Goal: Find specific page/section: Find specific page/section

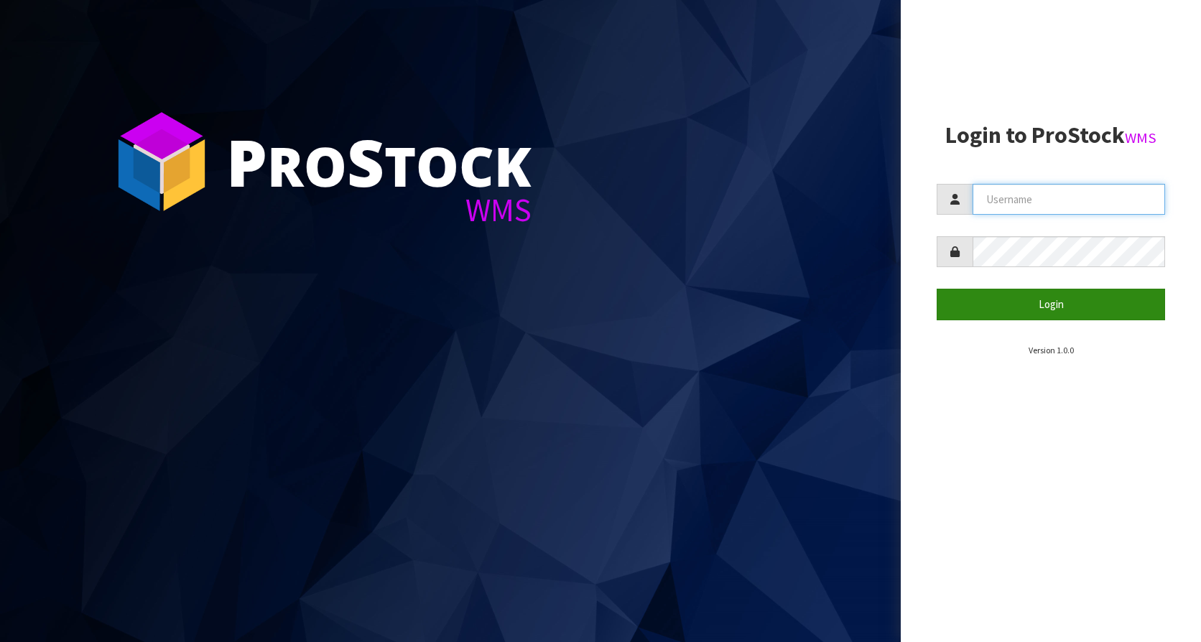
type input "KitchenAid"
click at [1036, 307] on button "Login" at bounding box center [1051, 304] width 228 height 31
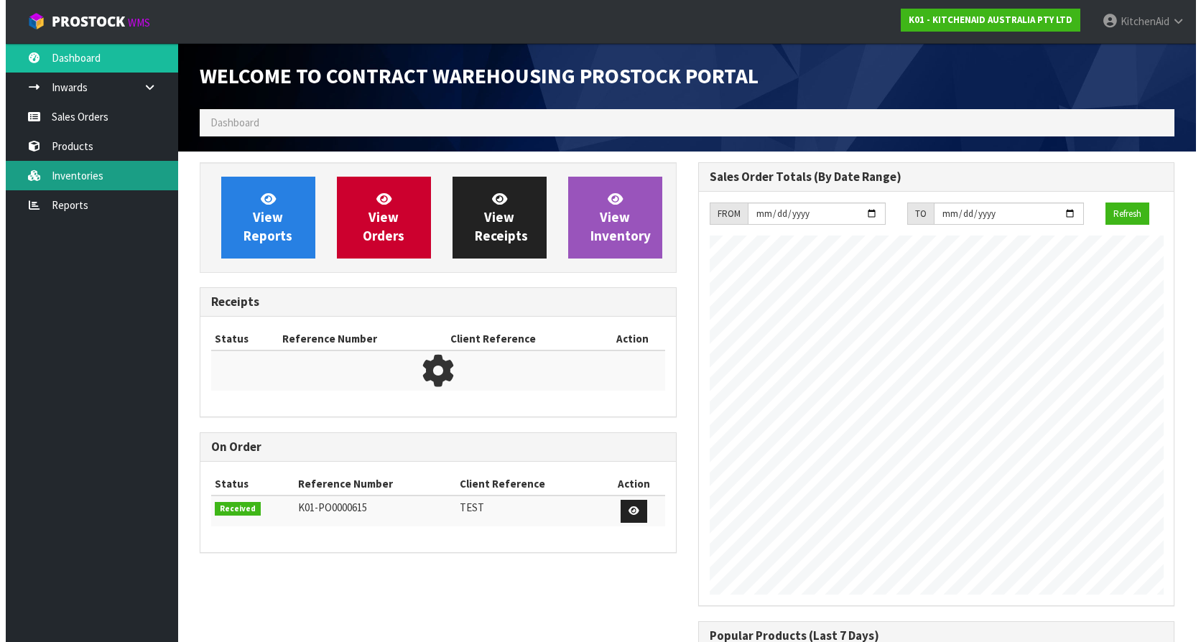
scroll to position [797, 498]
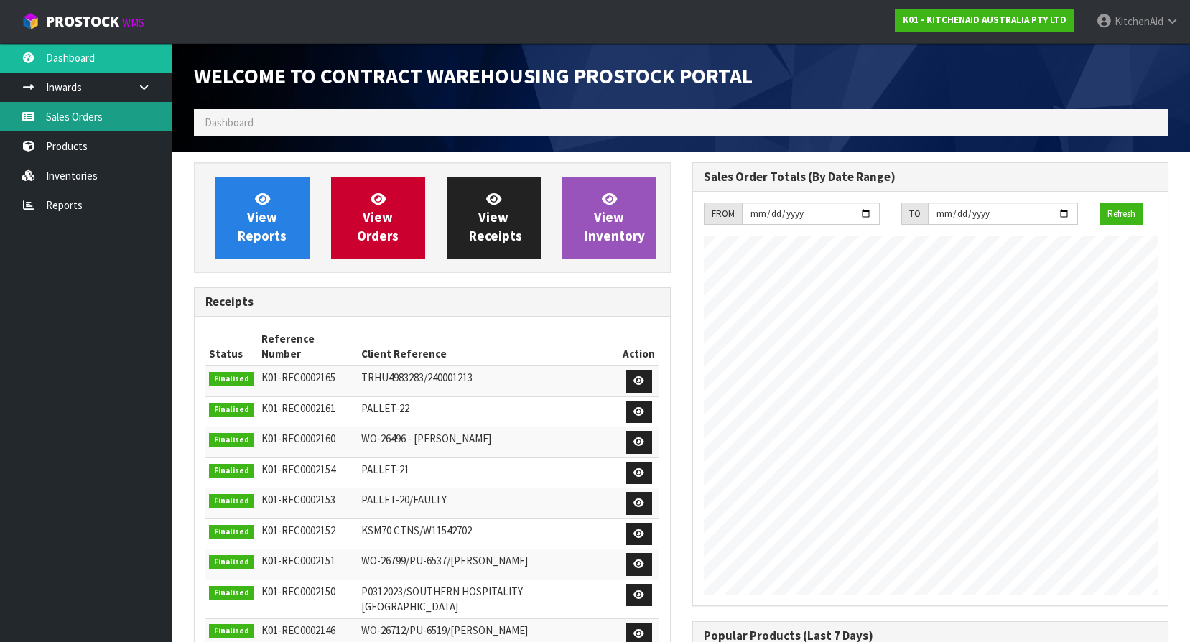
click at [69, 114] on link "Sales Orders" at bounding box center [86, 116] width 172 height 29
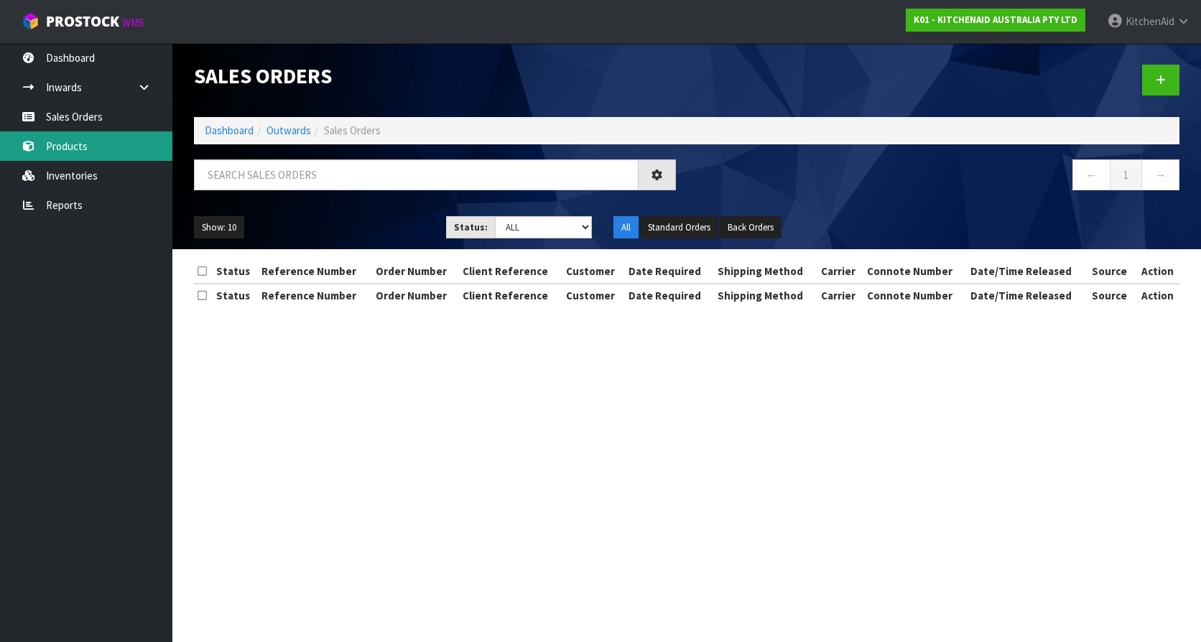
click at [89, 149] on link "Products" at bounding box center [86, 145] width 172 height 29
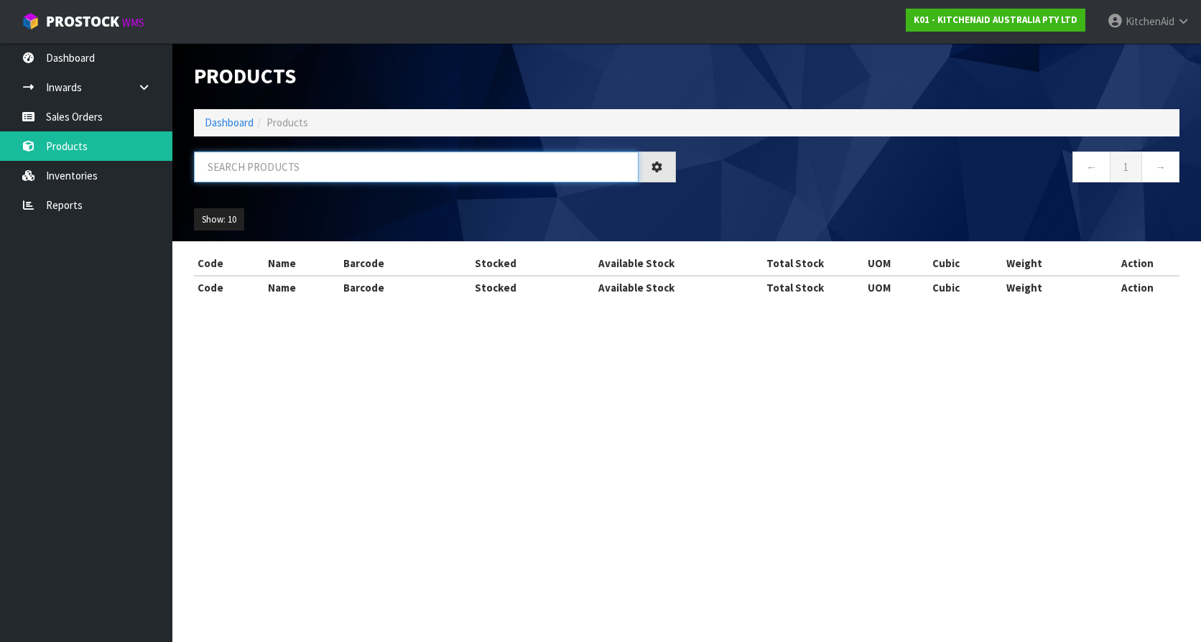
click at [306, 170] on input "text" at bounding box center [416, 167] width 445 height 31
paste input "5KHM926AAC"
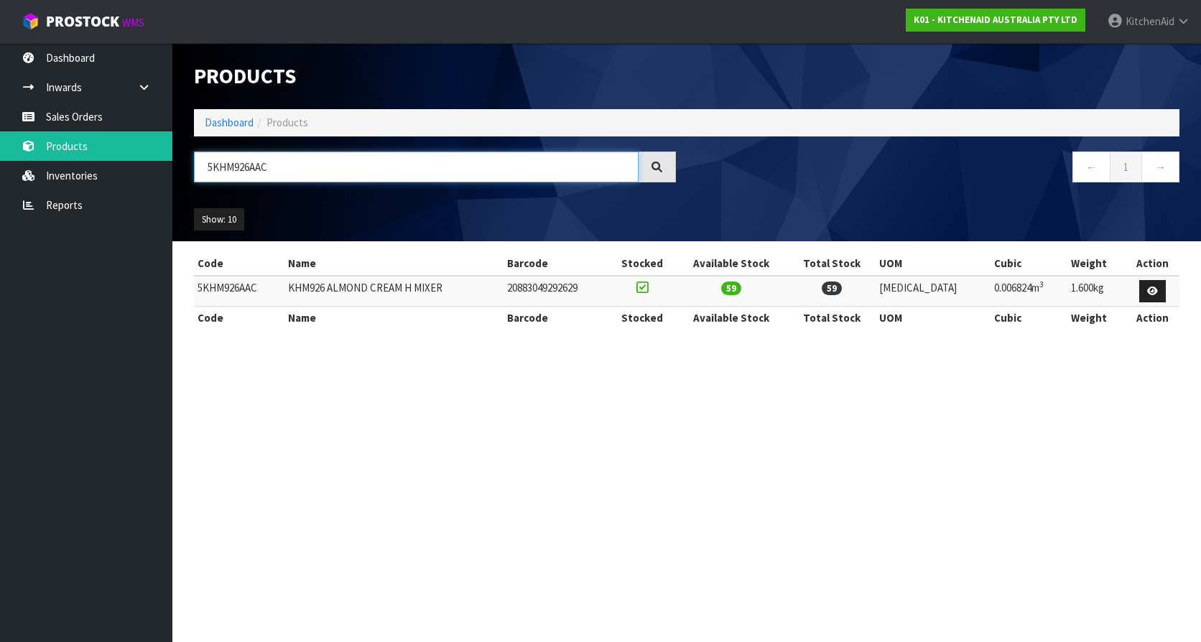
type input "5KHM926AAC"
